Goal: Information Seeking & Learning: Learn about a topic

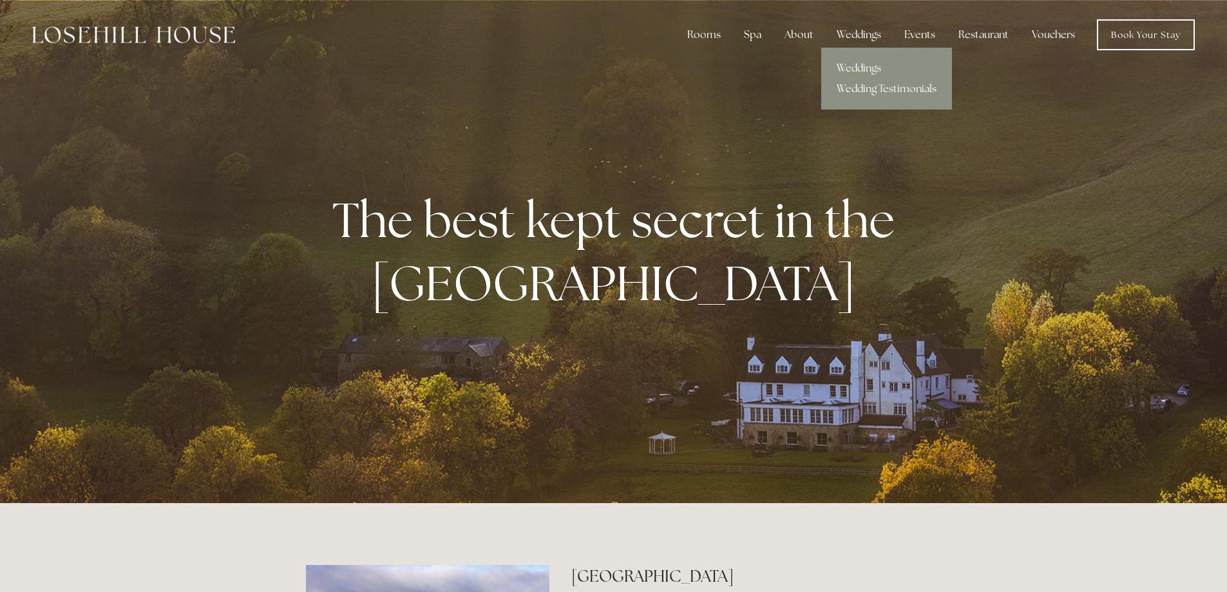
click at [865, 33] on div "Weddings" at bounding box center [858, 35] width 65 height 26
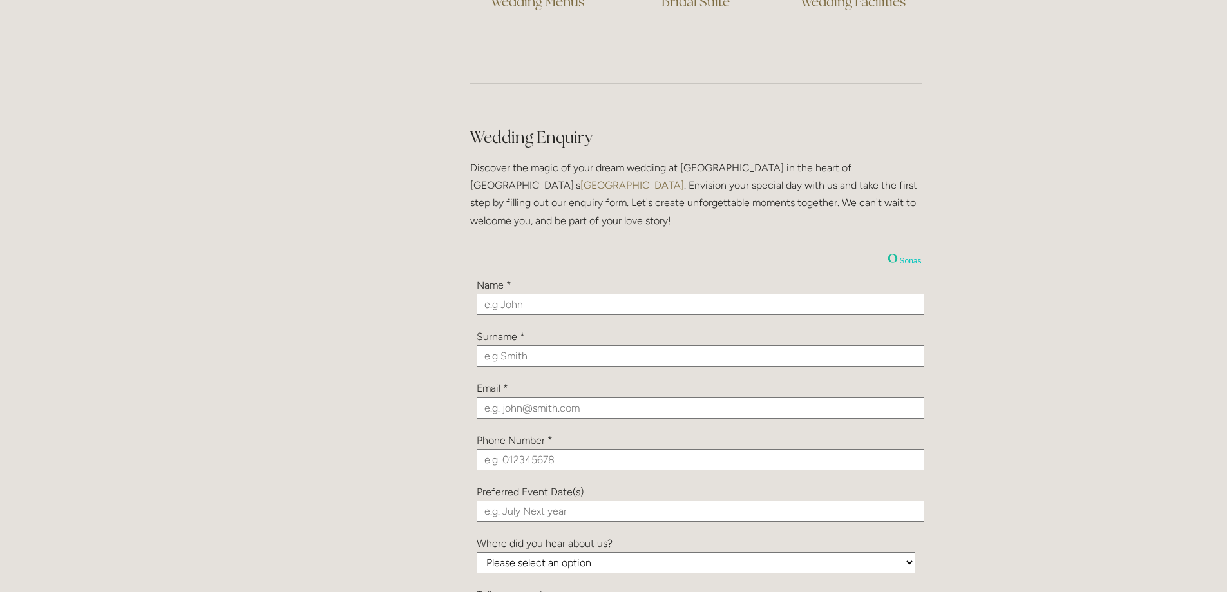
scroll to position [708, 0]
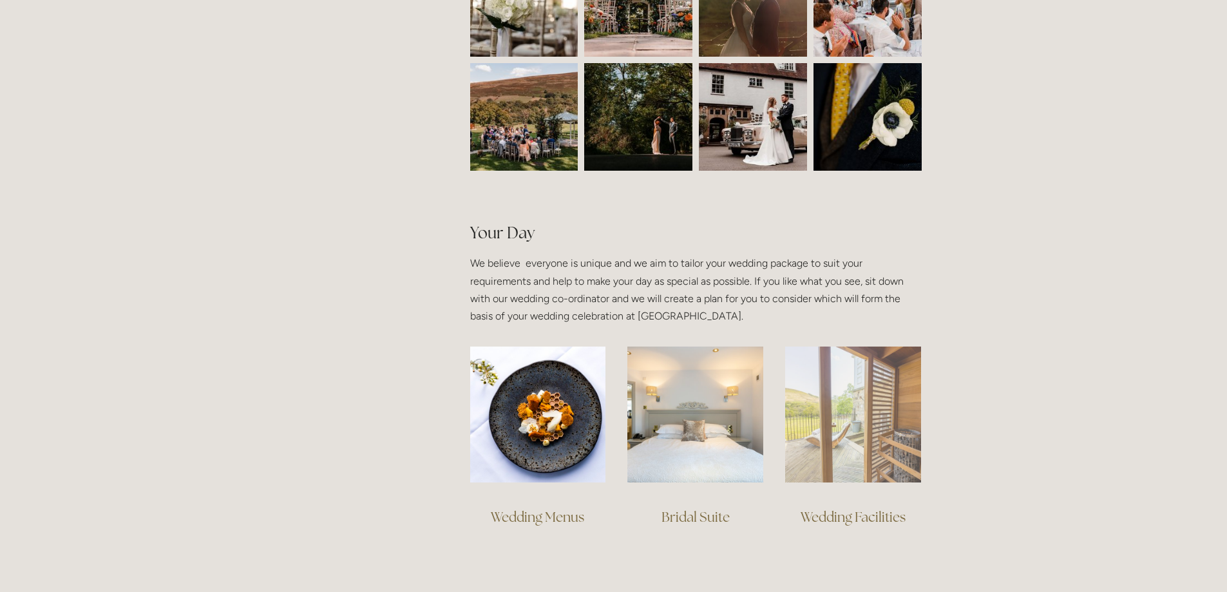
click at [880, 418] on img at bounding box center [853, 414] width 136 height 136
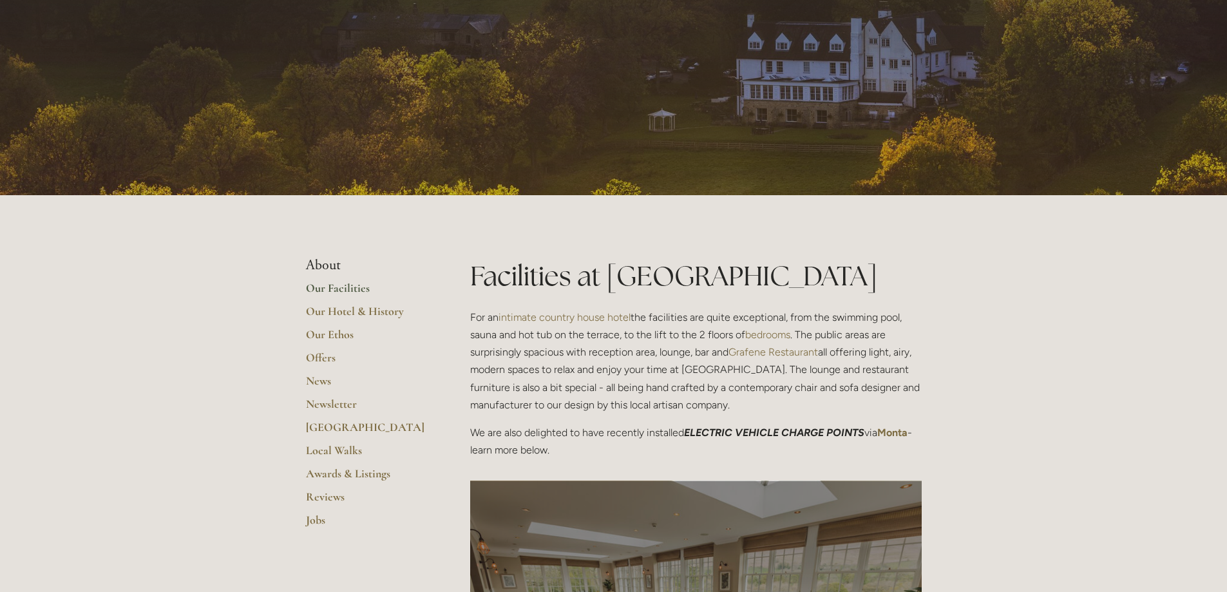
scroll to position [258, 0]
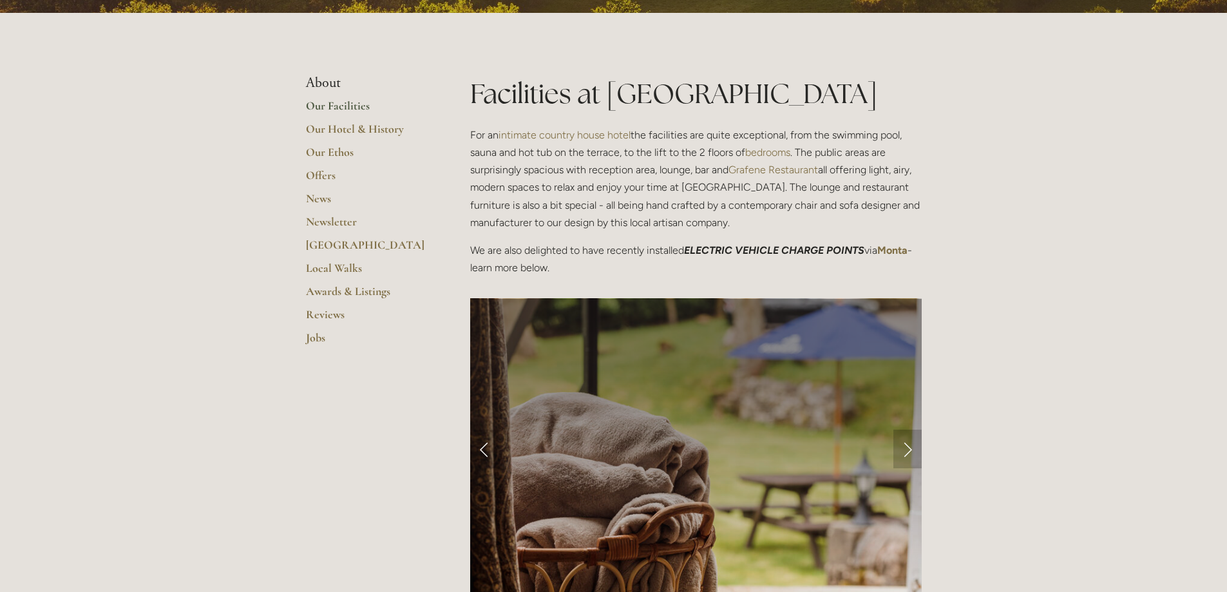
click at [903, 455] on link "Next Slide" at bounding box center [907, 449] width 28 height 39
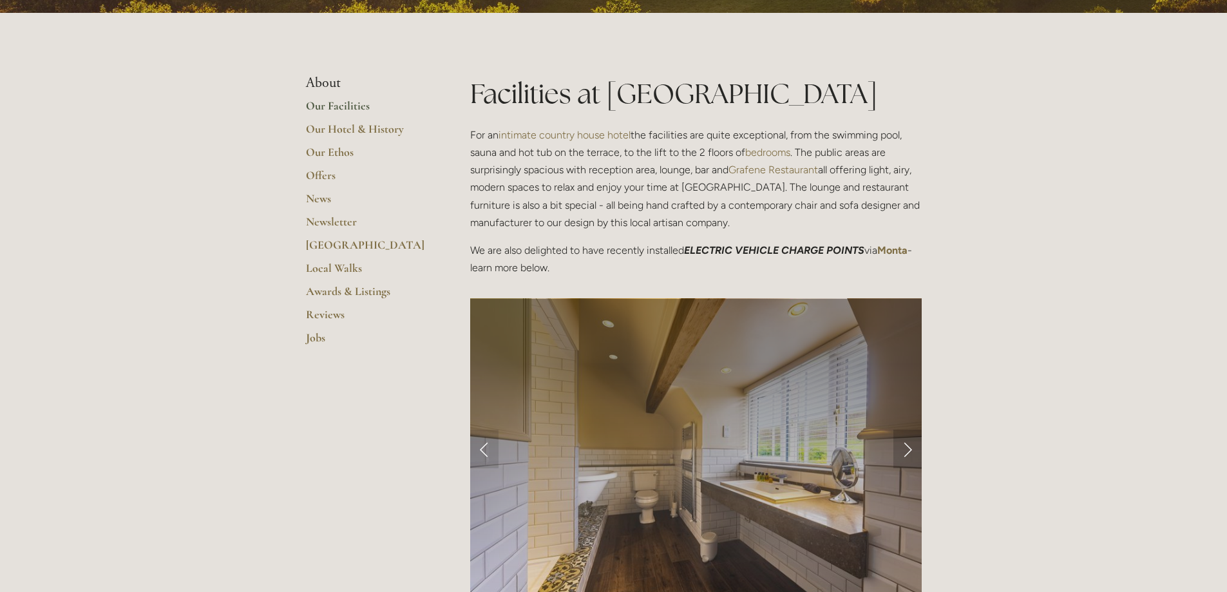
click at [903, 455] on link "Next Slide" at bounding box center [907, 449] width 28 height 39
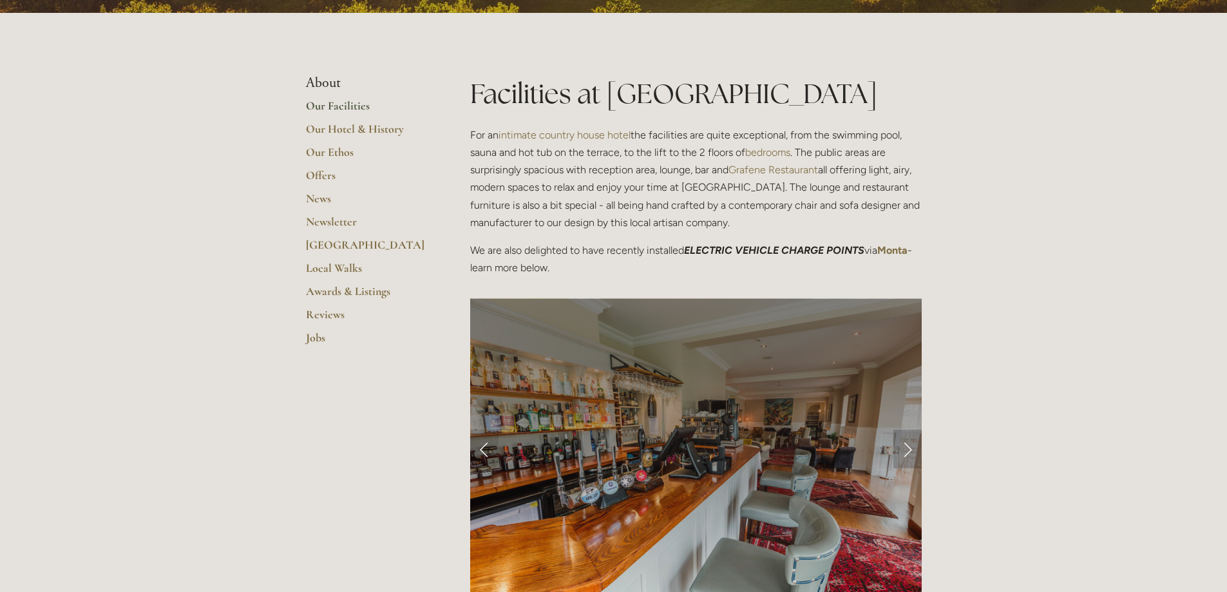
click at [908, 448] on link "Next Slide" at bounding box center [907, 449] width 28 height 39
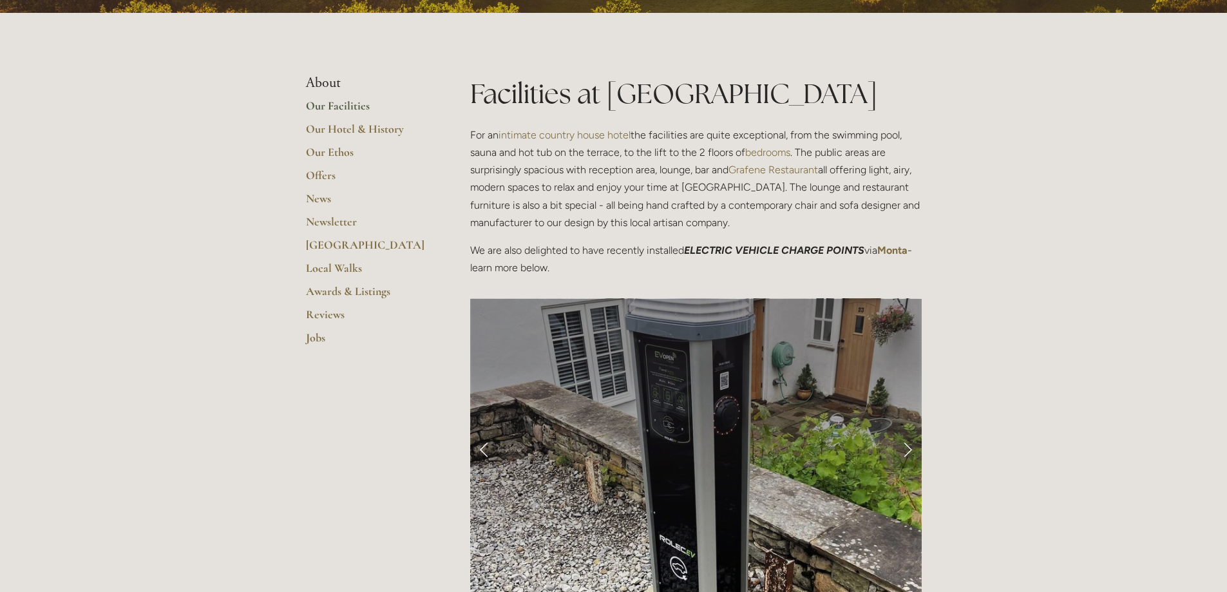
click at [908, 448] on link "Next Slide" at bounding box center [907, 449] width 28 height 39
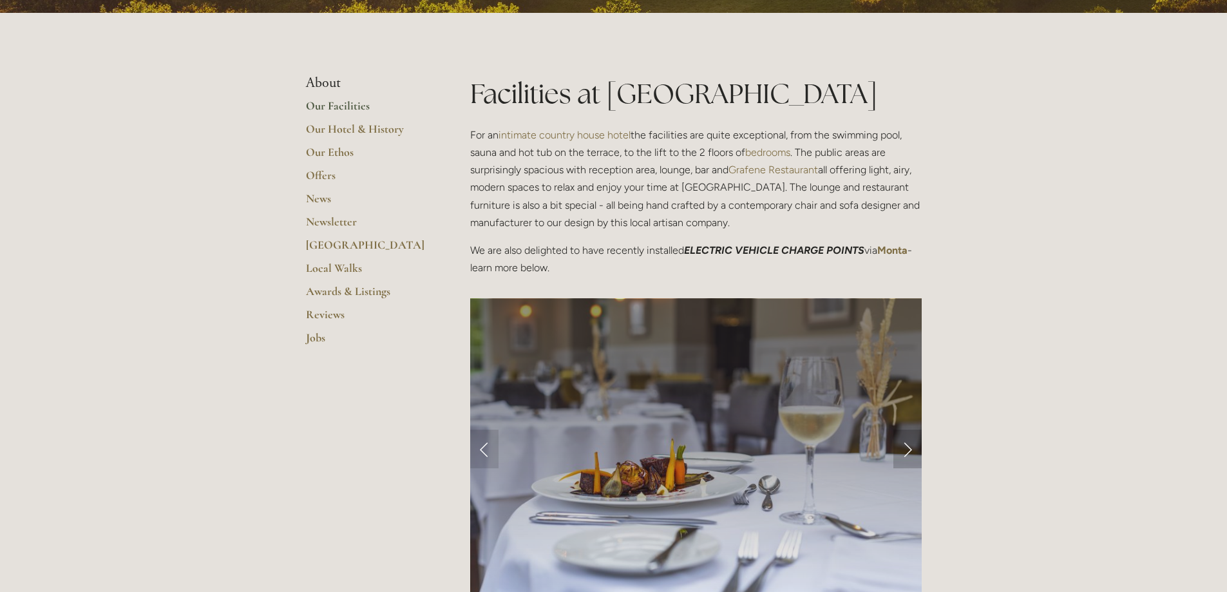
click at [908, 448] on link "Next Slide" at bounding box center [907, 449] width 28 height 39
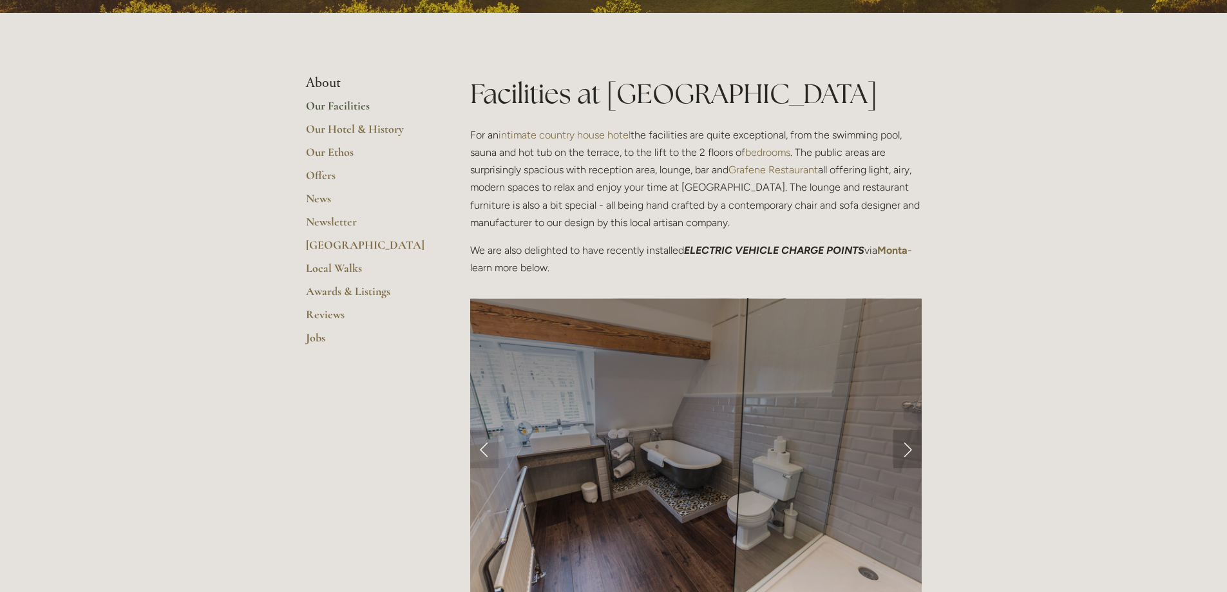
click at [908, 448] on link "Next Slide" at bounding box center [907, 449] width 28 height 39
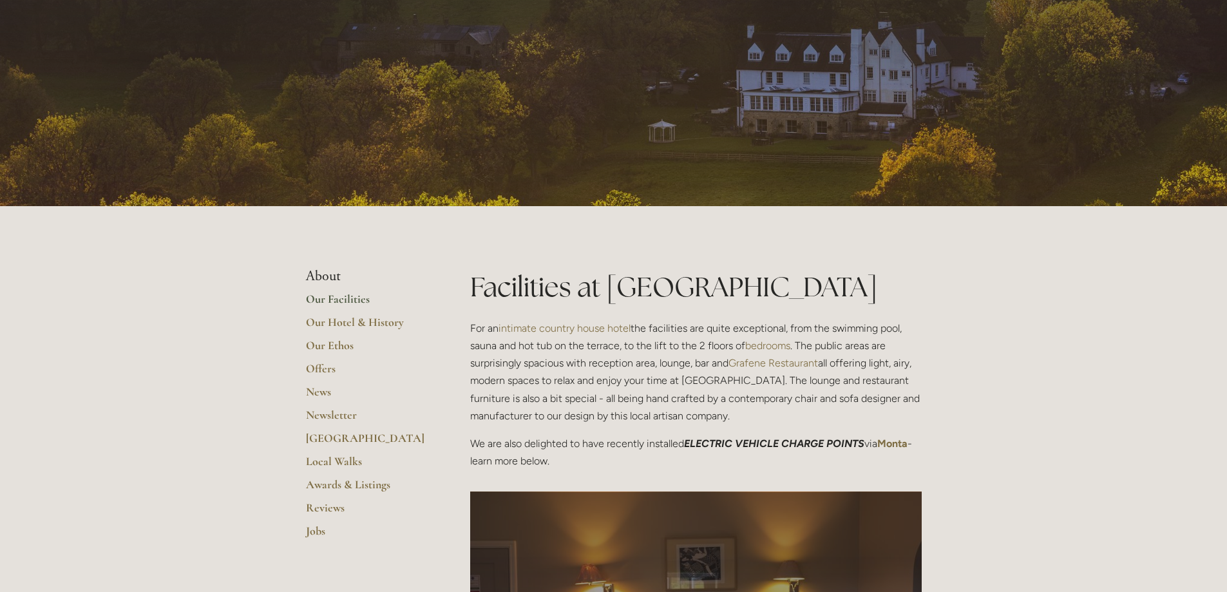
scroll to position [0, 0]
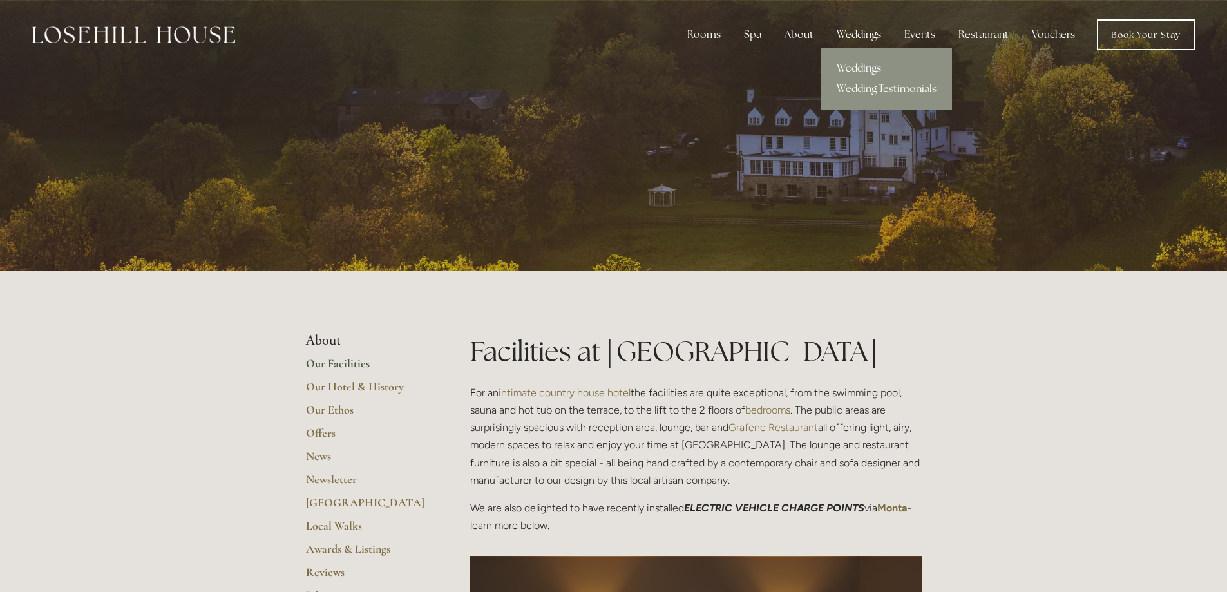
click at [857, 65] on link "Weddings" at bounding box center [886, 68] width 131 height 21
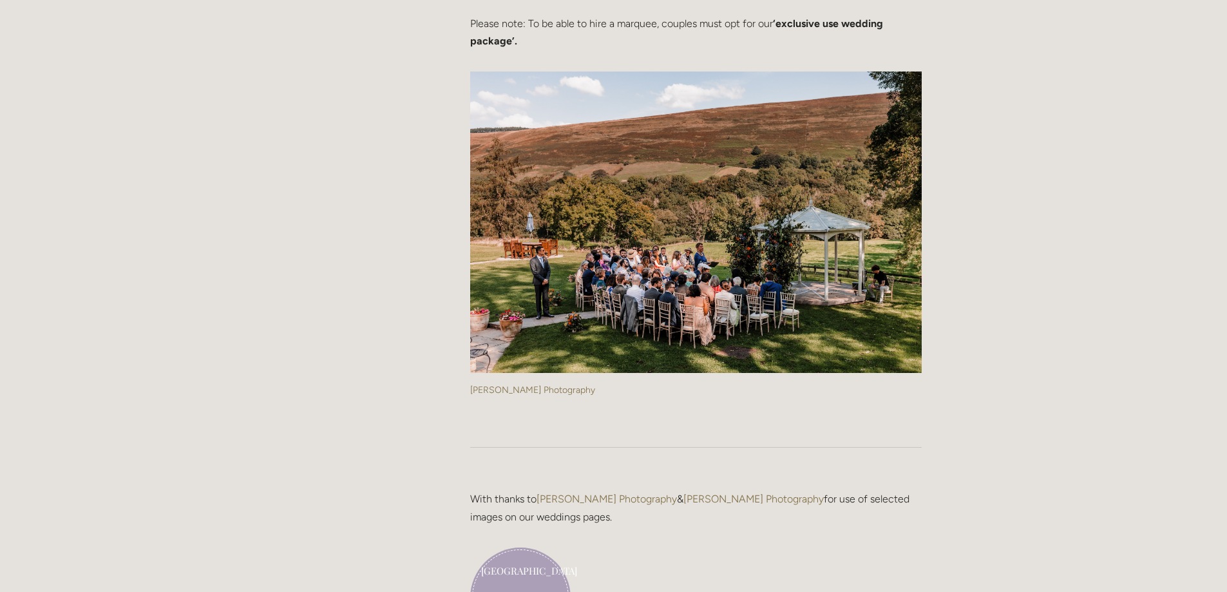
scroll to position [2898, 0]
